Goal: Navigation & Orientation: Find specific page/section

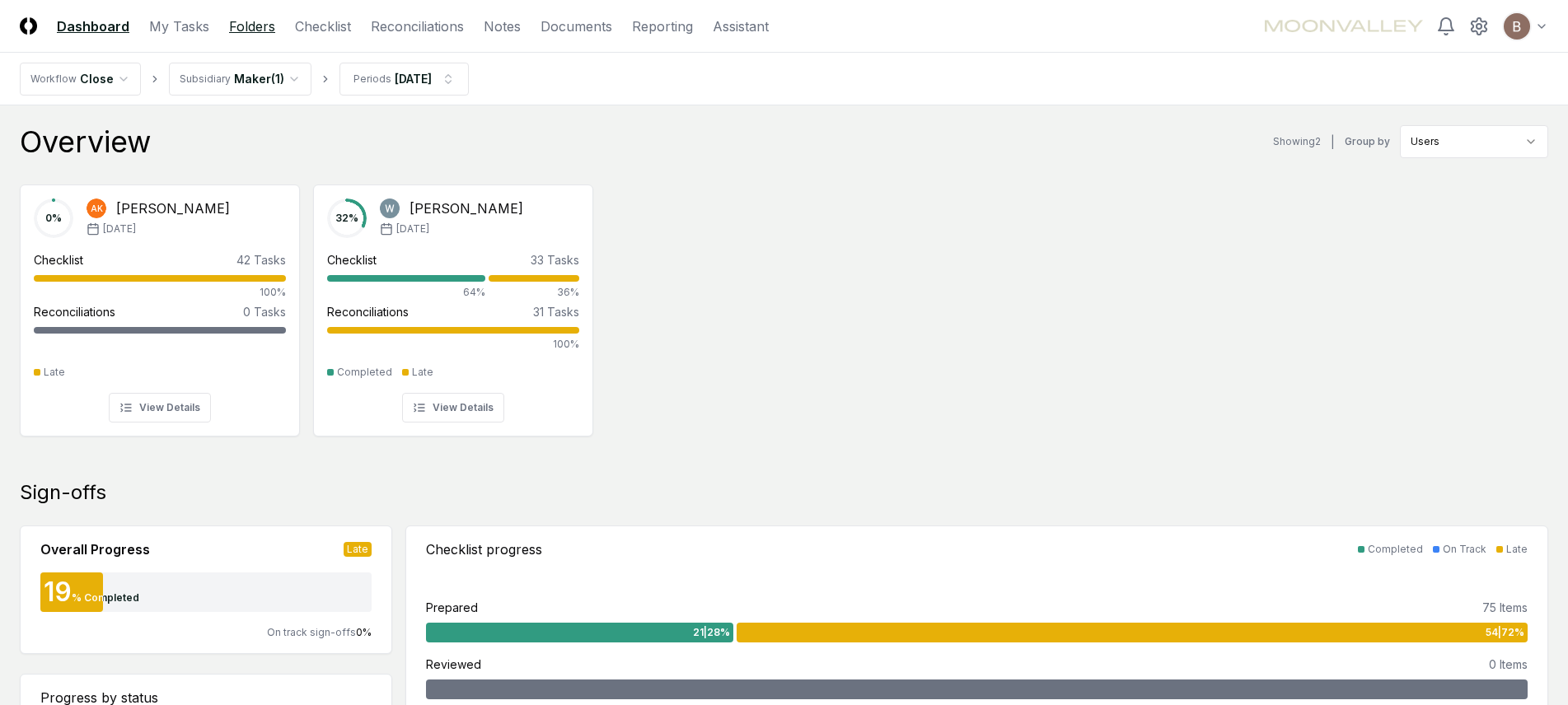
click at [247, 21] on link "Folders" at bounding box center [252, 26] width 46 height 19
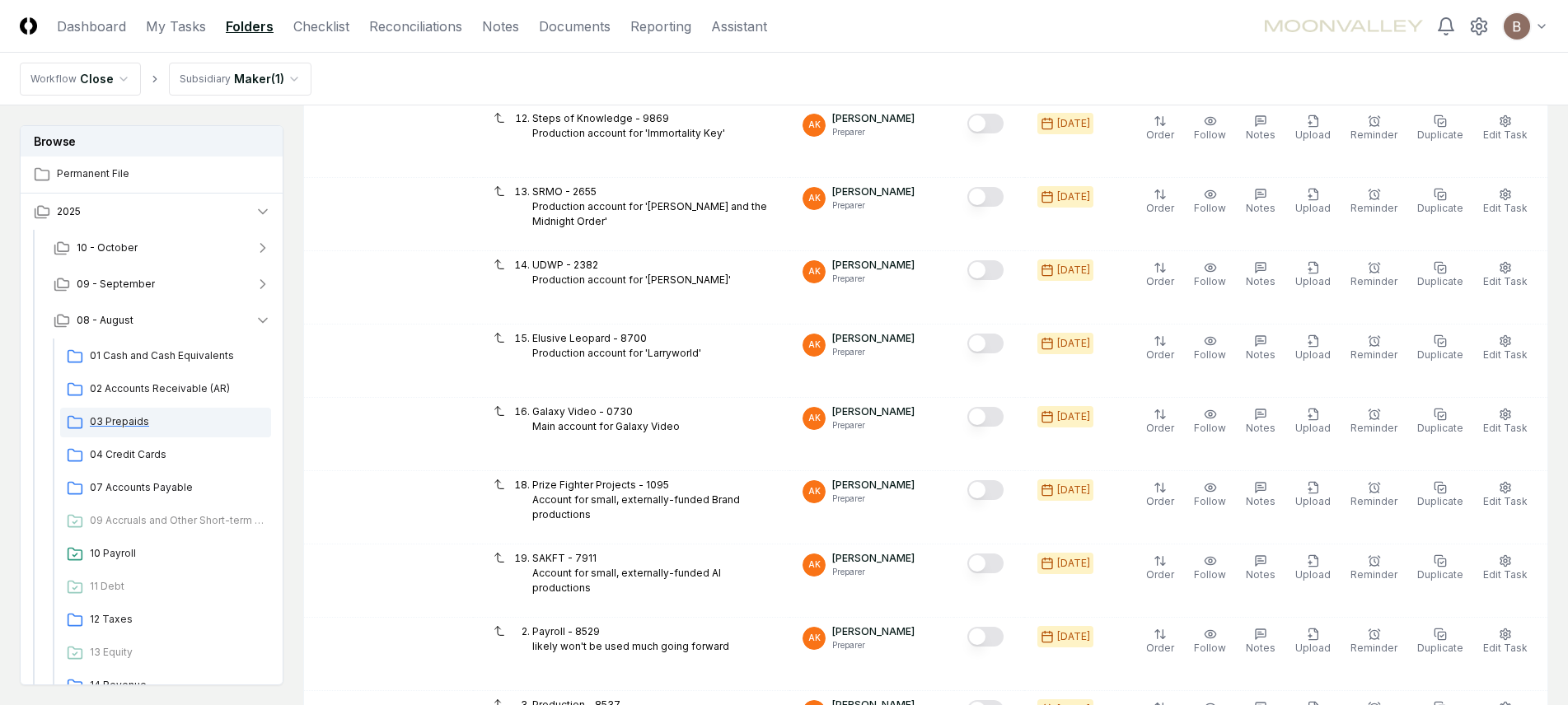
scroll to position [0, 2]
click at [125, 421] on span "03 Prepaids" at bounding box center [176, 420] width 175 height 14
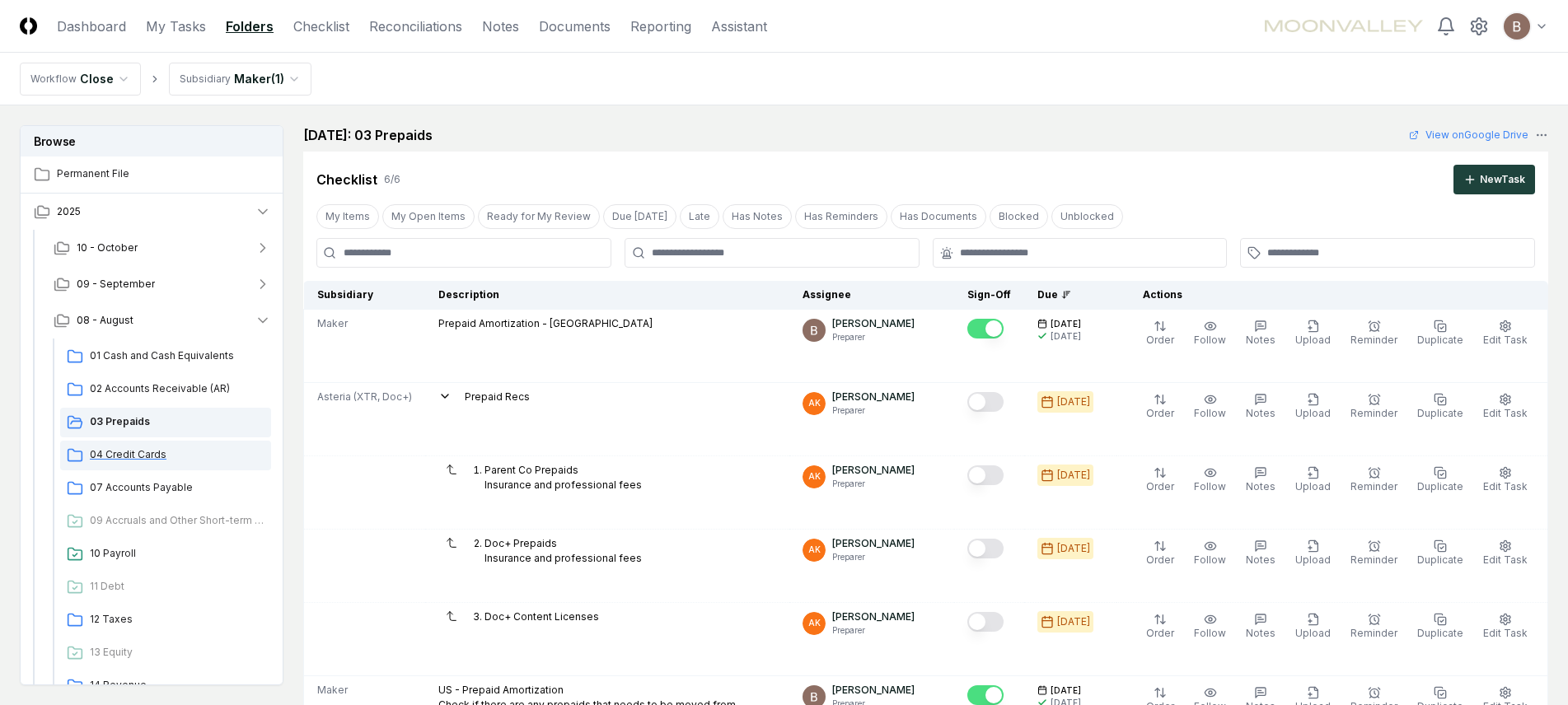
click at [128, 459] on span "04 Credit Cards" at bounding box center [177, 454] width 175 height 14
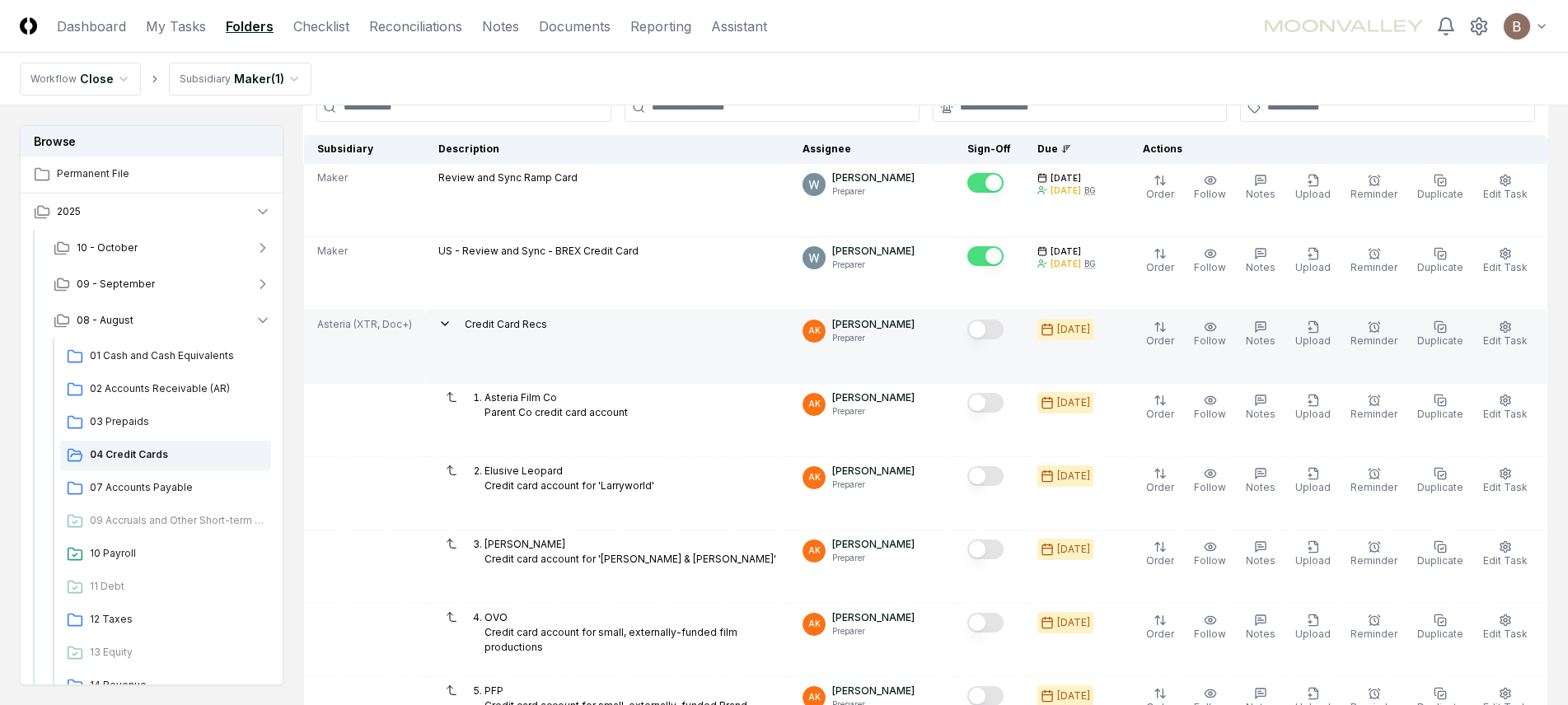
scroll to position [147, 0]
click at [438, 323] on icon at bounding box center [445, 323] width 14 height 14
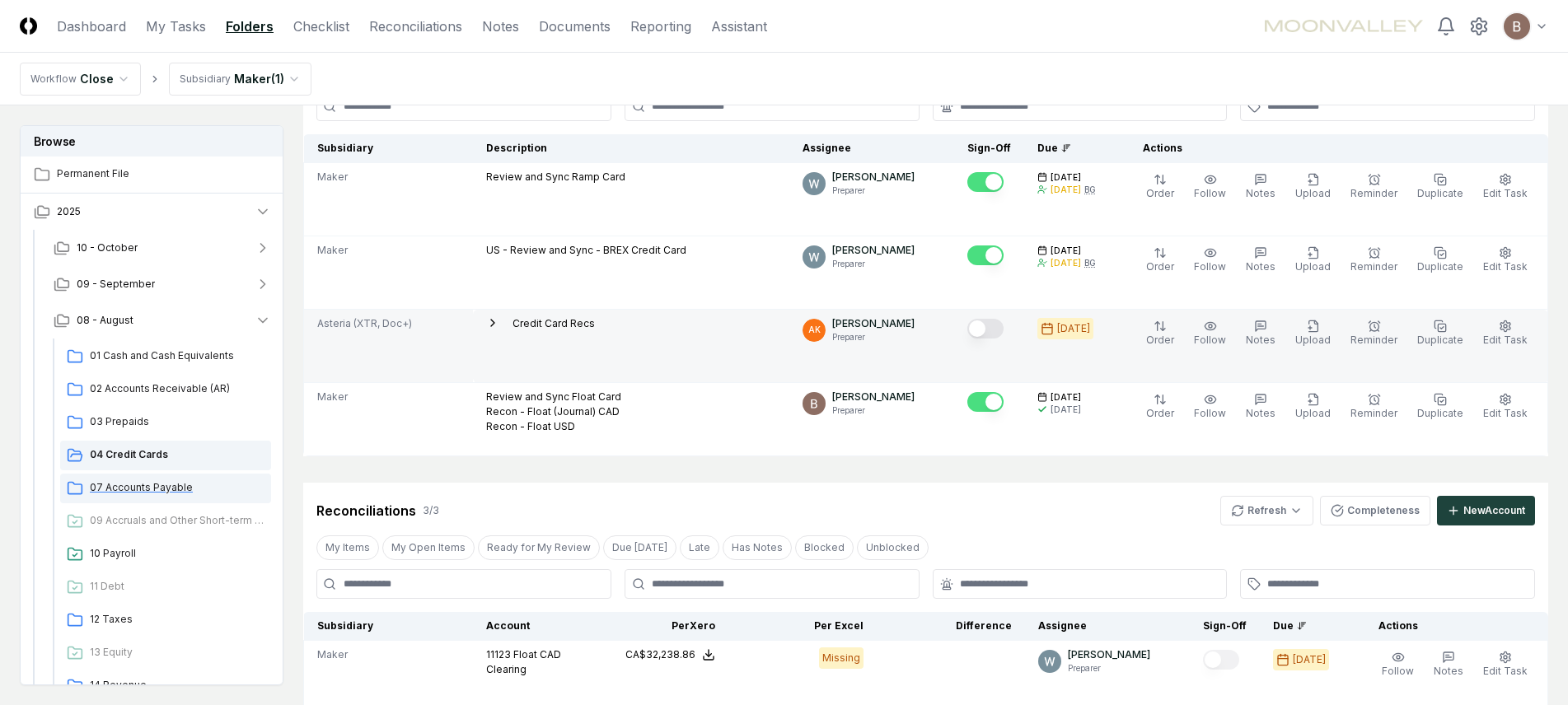
click at [132, 487] on span "07 Accounts Payable" at bounding box center [177, 487] width 175 height 14
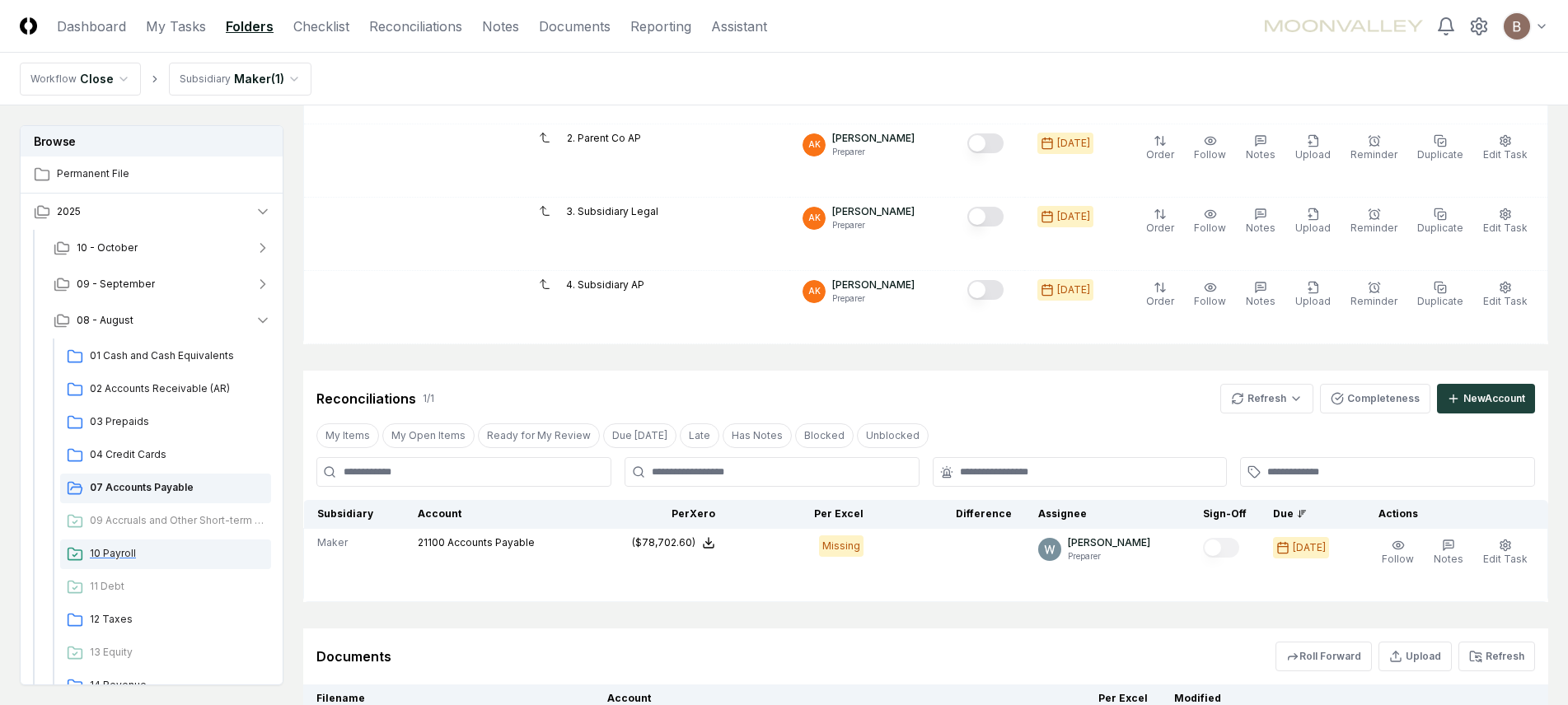
scroll to position [0, 2]
click at [92, 561] on div "10 Payroll" at bounding box center [164, 554] width 211 height 30
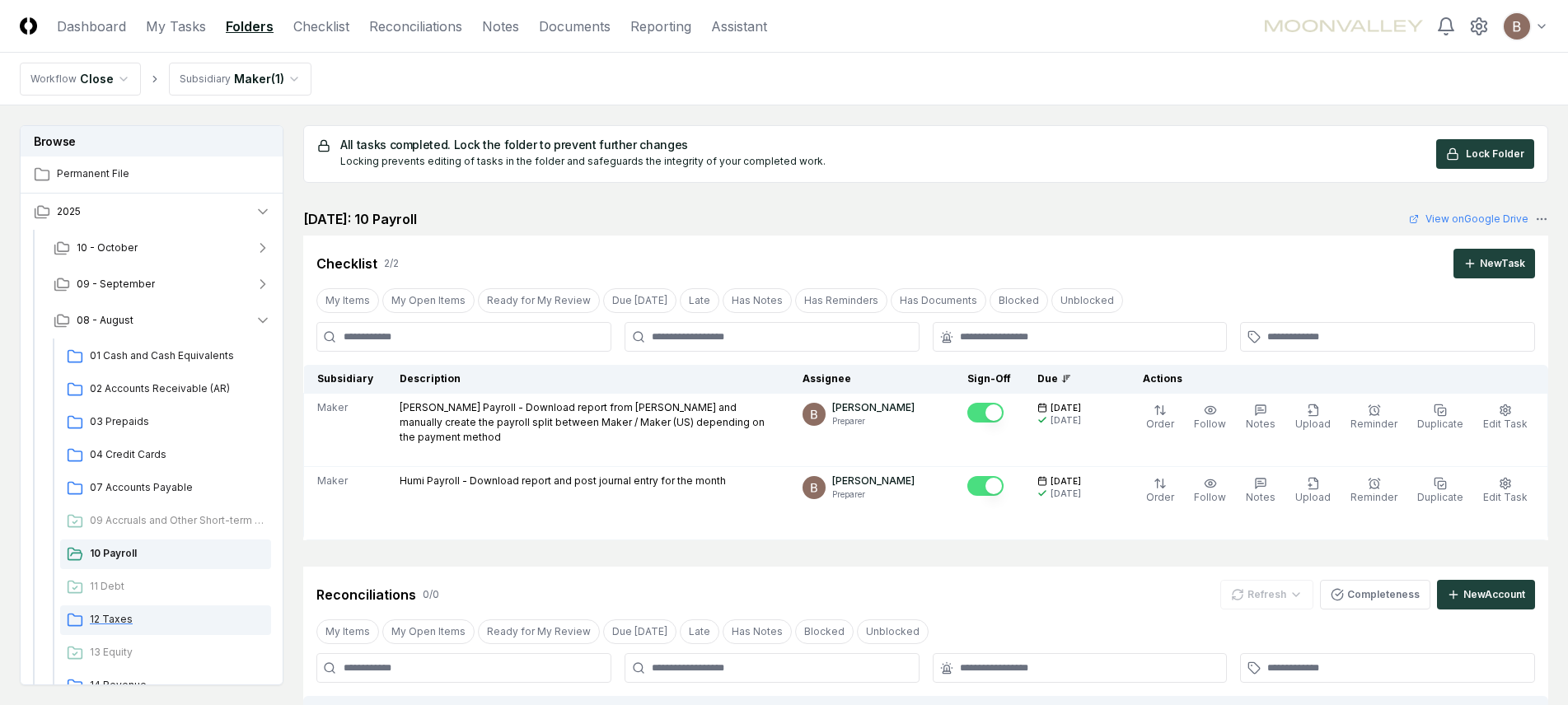
click at [111, 616] on span "12 Taxes" at bounding box center [177, 618] width 175 height 14
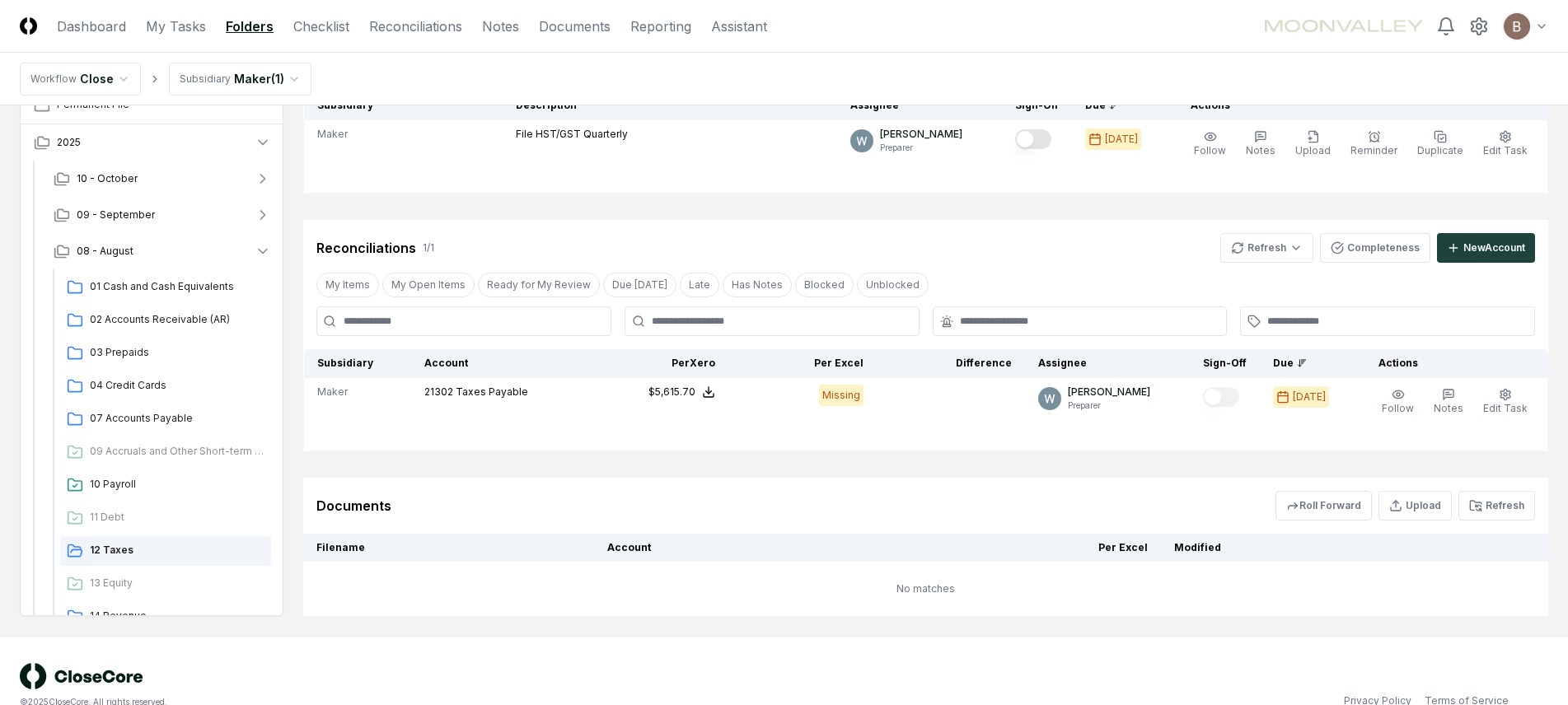
scroll to position [219, 0]
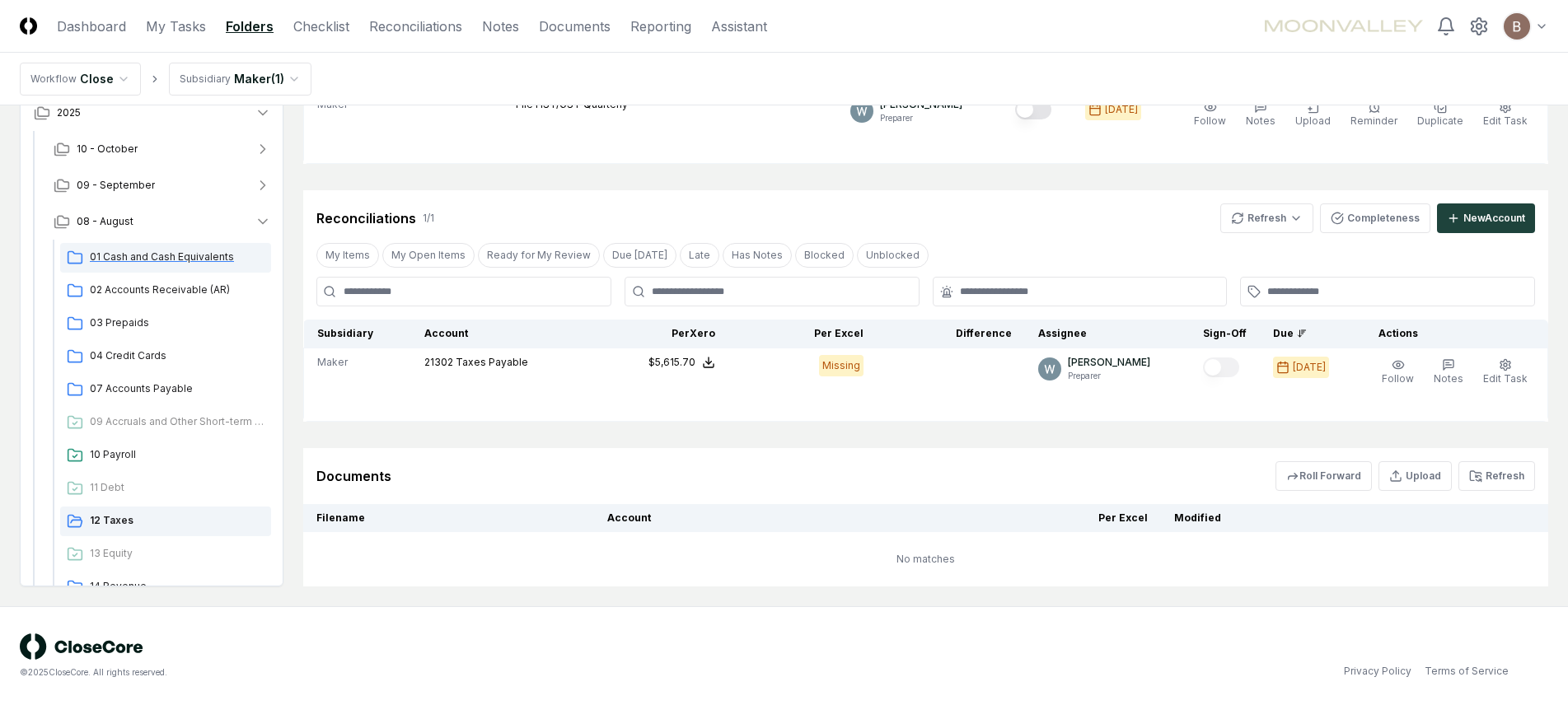
click at [131, 255] on span "01 Cash and Cash Equivalents" at bounding box center [177, 257] width 175 height 14
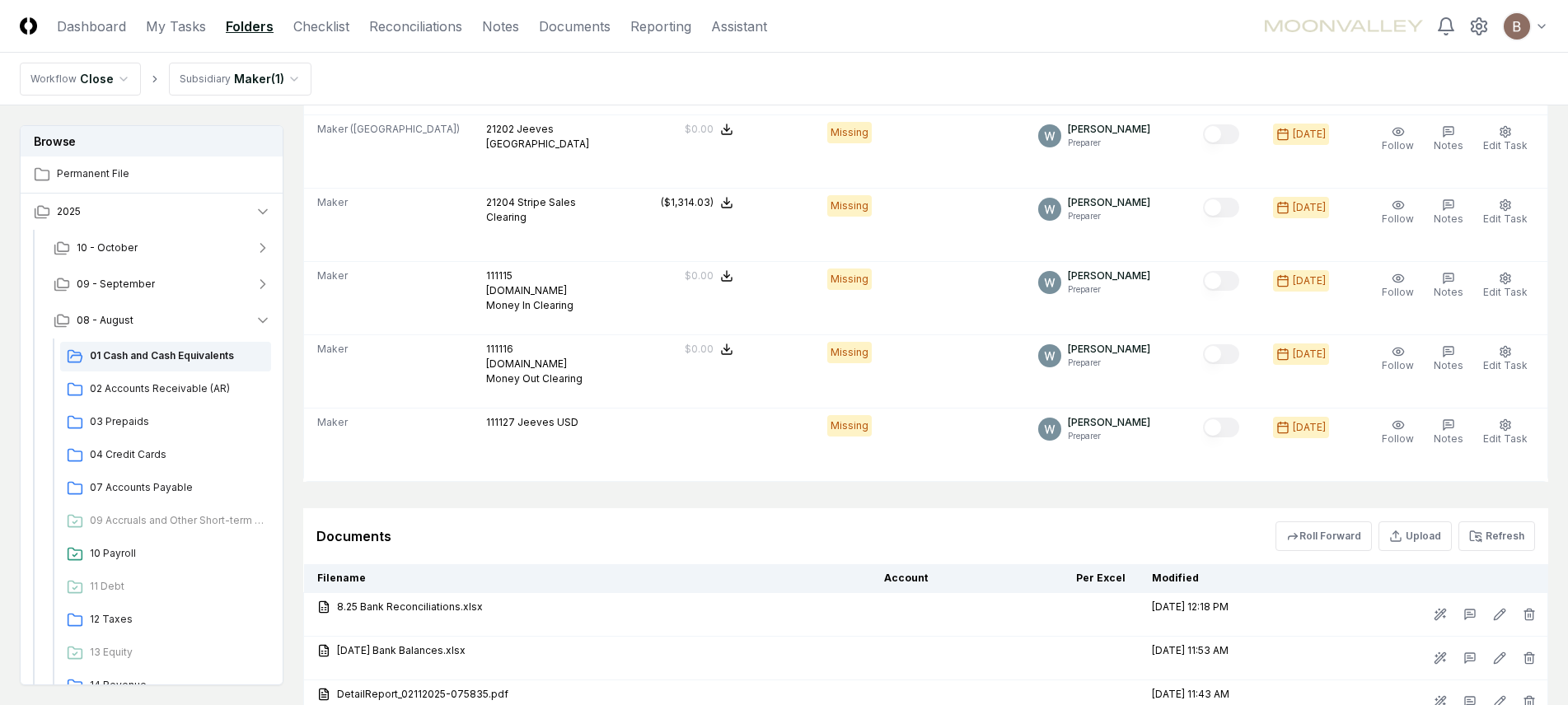
scroll to position [4642, 0]
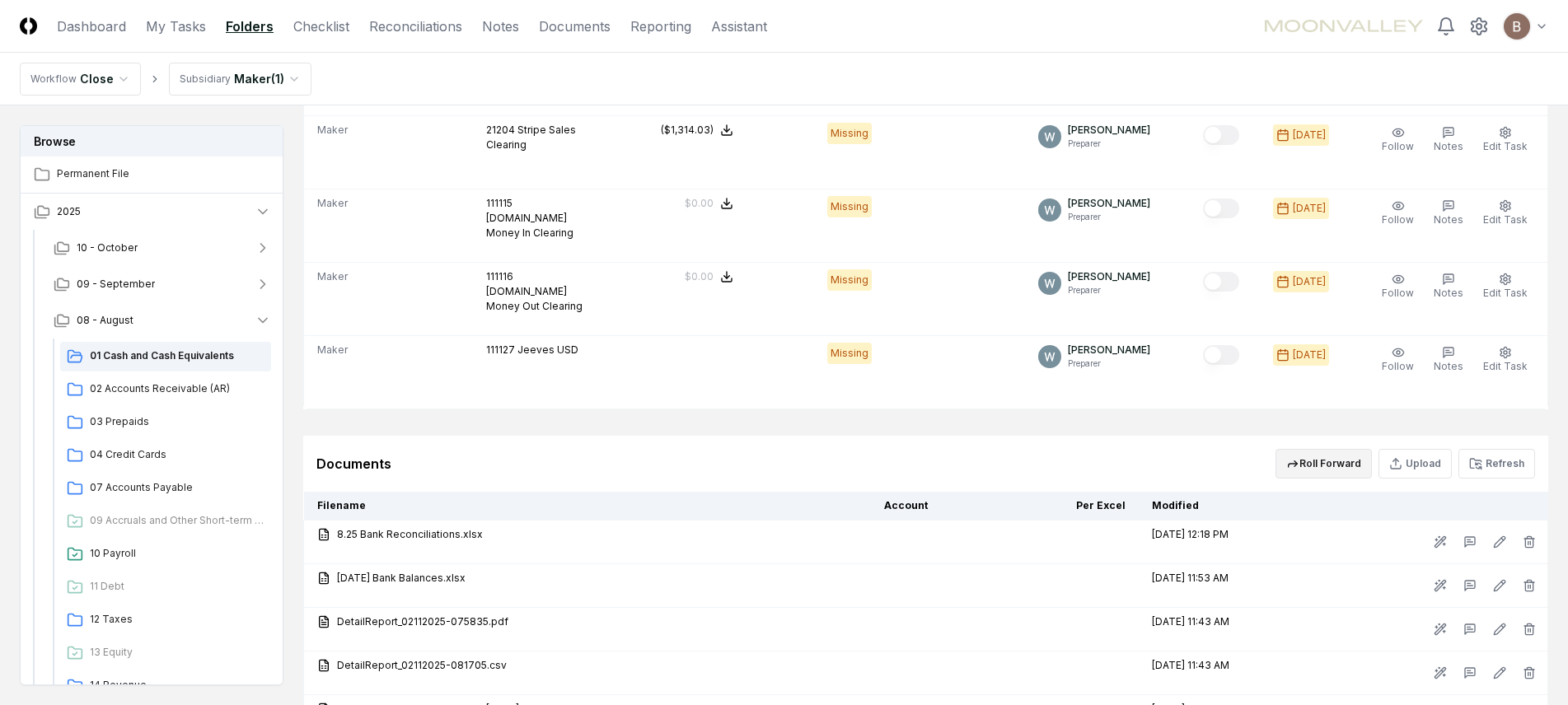
click at [1309, 450] on button "Roll Forward" at bounding box center [1324, 463] width 96 height 30
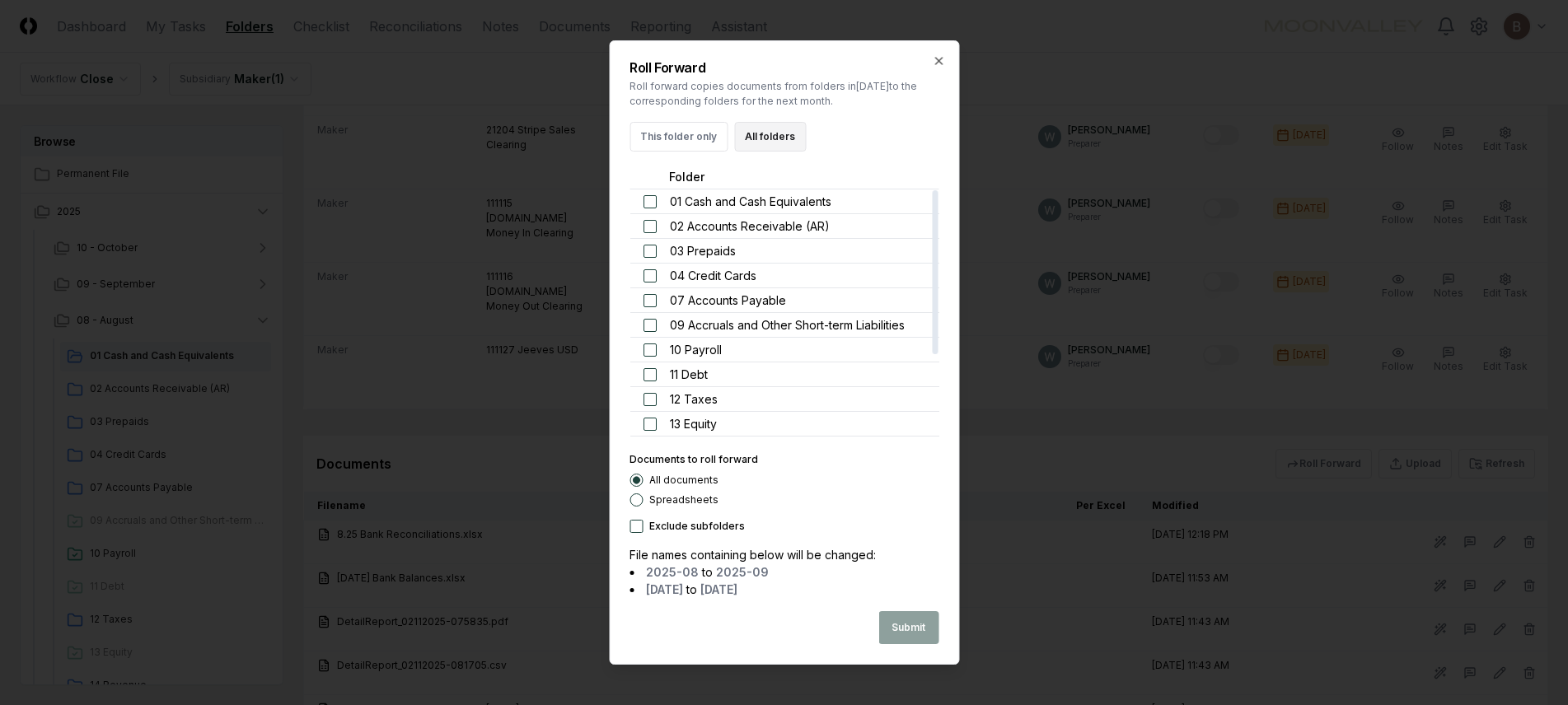
click at [763, 132] on button "All folders" at bounding box center [770, 136] width 71 height 30
click at [915, 633] on button "Submit" at bounding box center [908, 628] width 60 height 33
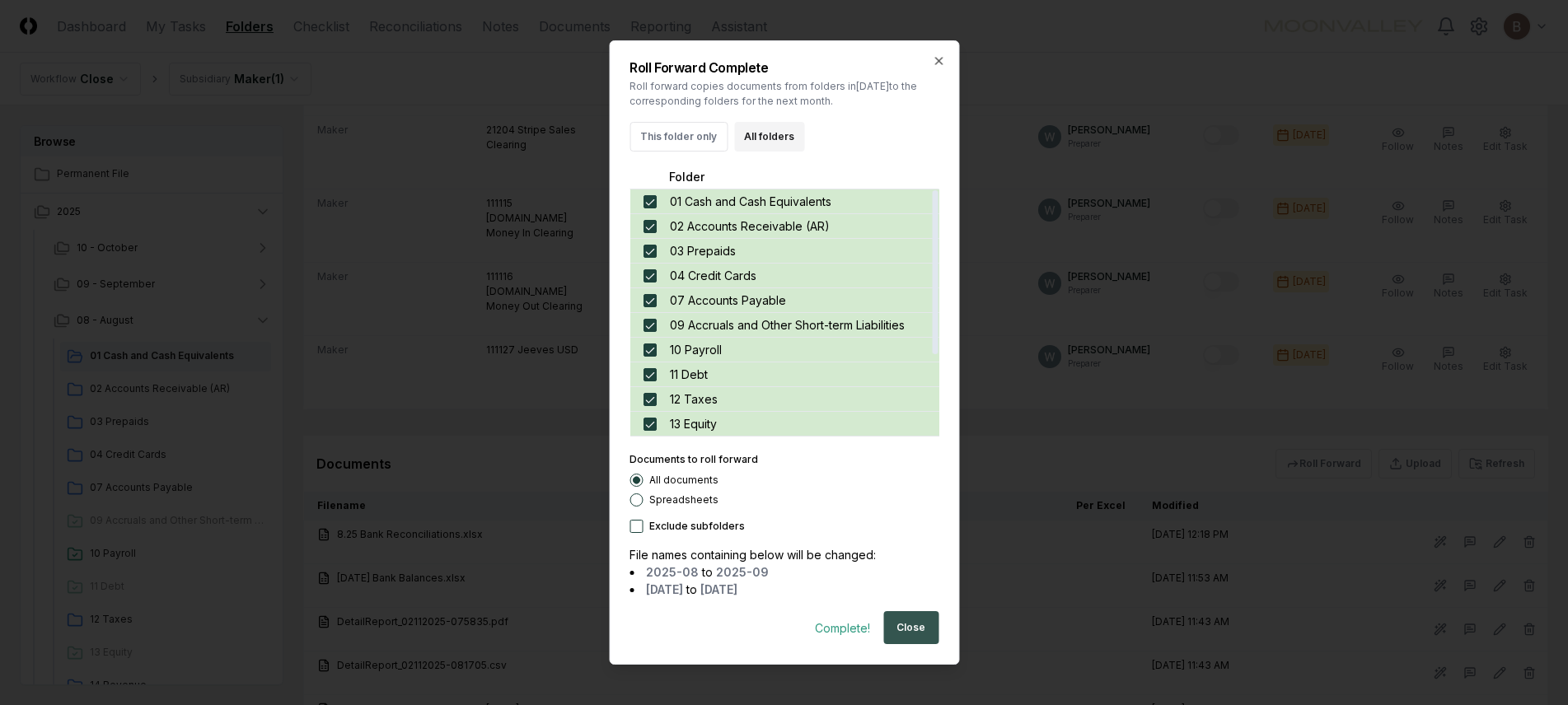
click at [915, 611] on button "Close" at bounding box center [910, 628] width 55 height 33
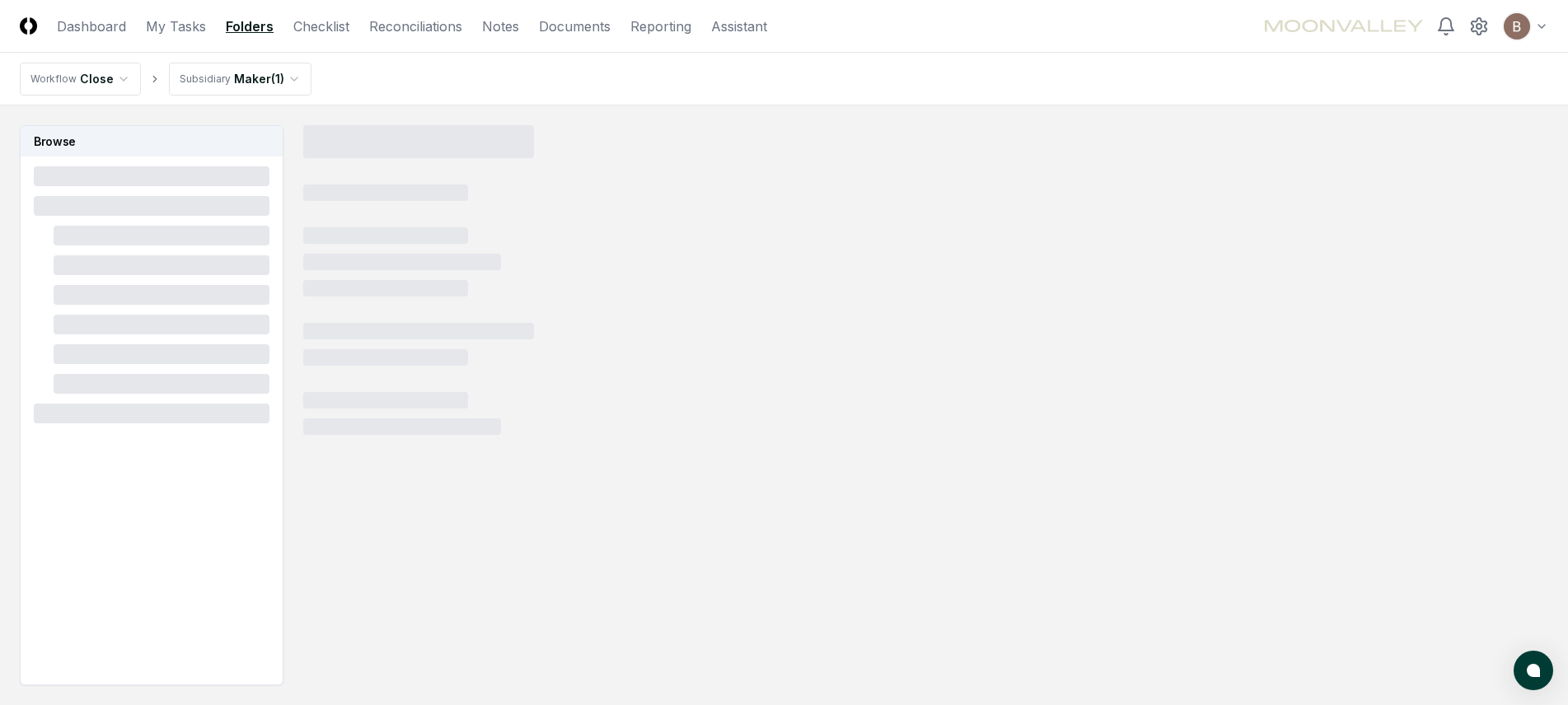
scroll to position [98, 0]
